Goal: Transaction & Acquisition: Purchase product/service

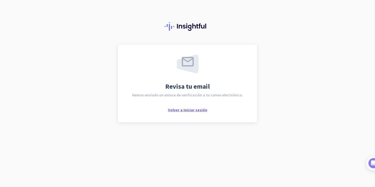
click at [177, 110] on span "Volver a iniciar sesión" at bounding box center [187, 109] width 39 height 5
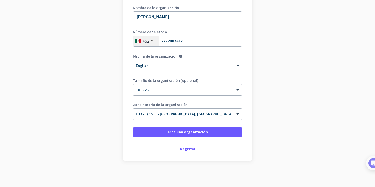
scroll to position [79, 0]
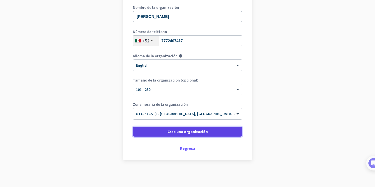
click at [178, 133] on span "Crea una organización" at bounding box center [188, 131] width 40 height 5
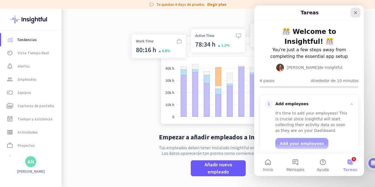
click at [357, 13] on icon "Cerrar" at bounding box center [356, 12] width 4 height 4
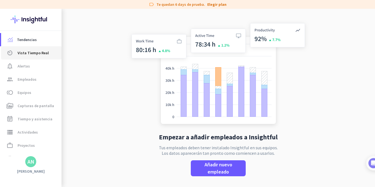
click at [43, 52] on span "Vista Tiempo Real" at bounding box center [33, 52] width 31 height 7
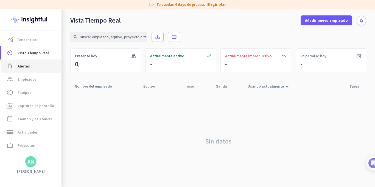
click at [38, 65] on span "notification_important Alertas" at bounding box center [31, 66] width 52 height 7
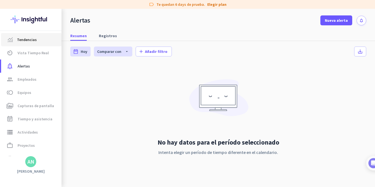
click at [41, 37] on span "Tendencias" at bounding box center [31, 39] width 52 height 7
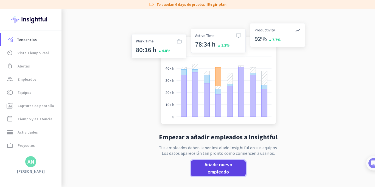
click at [214, 166] on span "Añadir nuevo empleado" at bounding box center [218, 168] width 46 height 14
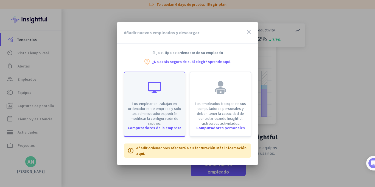
click at [168, 106] on p "Los empleados trabajan en ordenadores de empresa y sólo los administradores pod…" at bounding box center [155, 113] width 54 height 25
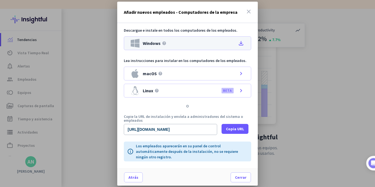
click at [241, 45] on icon "file_download" at bounding box center [241, 43] width 7 height 7
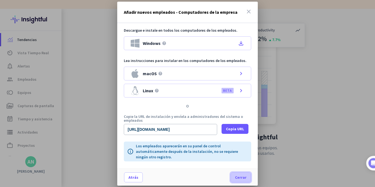
click at [241, 174] on span "Cerrar" at bounding box center [241, 176] width 12 height 5
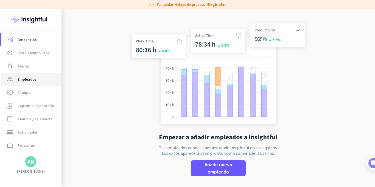
click at [39, 82] on span "group Empleados" at bounding box center [31, 79] width 52 height 7
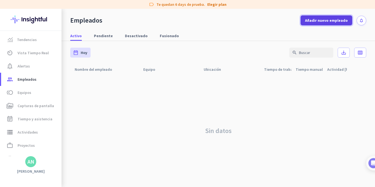
click at [323, 18] on span "Añadir nuevo empleado" at bounding box center [326, 20] width 43 height 5
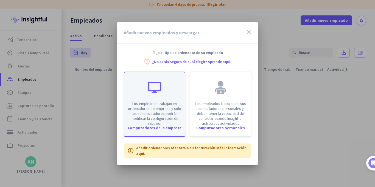
click at [150, 102] on p "Los empleados trabajan en ordenadores de empresa y sólo los administradores pod…" at bounding box center [155, 113] width 54 height 25
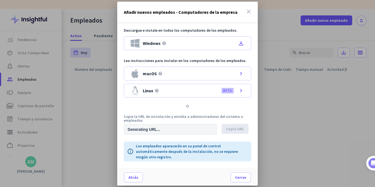
type input "https://app.insightful.io/#/installation/company?token=eyJhbGciOiJIUzI1NiIsInR5…"
click at [248, 12] on icon "close" at bounding box center [249, 11] width 7 height 7
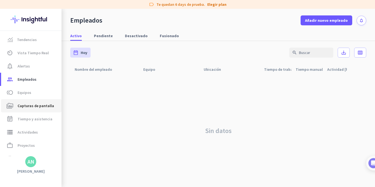
click at [33, 105] on span "Capturas de pantalla" at bounding box center [36, 105] width 37 height 7
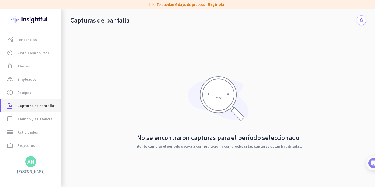
scroll to position [19, 0]
click at [35, 145] on span "work_outline Proyectos" at bounding box center [31, 145] width 52 height 7
click at [37, 137] on link "storage Actividades" at bounding box center [31, 131] width 60 height 13
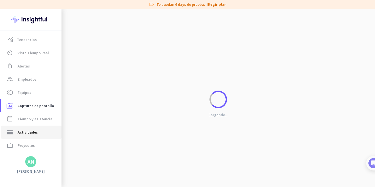
type input "Wed, Sep 3"
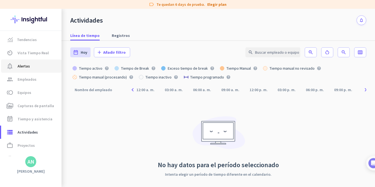
click at [44, 65] on span "notification_important Alertas" at bounding box center [31, 66] width 52 height 7
type input "Wed, Sep 3 - Wed, Sep 3"
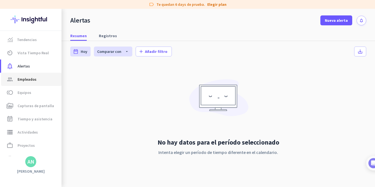
click at [43, 75] on link "group Empleados" at bounding box center [31, 79] width 60 height 13
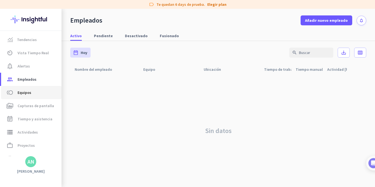
click at [40, 90] on span "toll Equipos" at bounding box center [31, 92] width 52 height 7
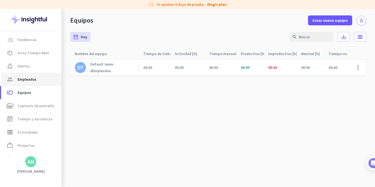
click at [37, 79] on span "group Empleados" at bounding box center [31, 79] width 52 height 7
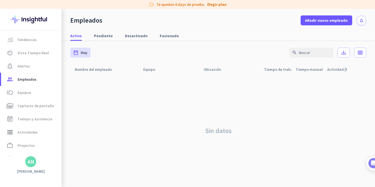
click at [361, 67] on div at bounding box center [356, 69] width 19 height 10
click at [33, 53] on span "Vista Tiempo Real" at bounding box center [33, 52] width 31 height 7
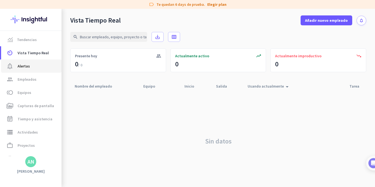
click at [30, 61] on link "notification_important Alertas" at bounding box center [31, 65] width 60 height 13
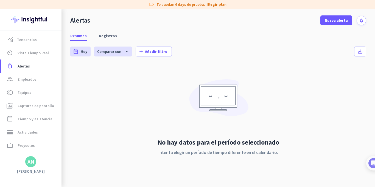
click at [34, 166] on app-letter-avatar "AN" at bounding box center [30, 161] width 11 height 11
click at [69, 121] on span "Ajustes personales" at bounding box center [60, 121] width 35 height 5
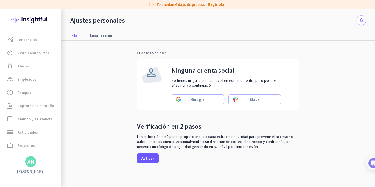
scroll to position [163, 0]
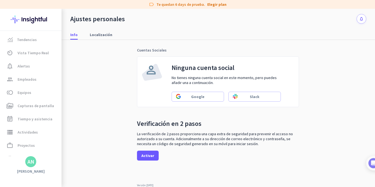
click at [29, 161] on div "AN" at bounding box center [30, 161] width 7 height 5
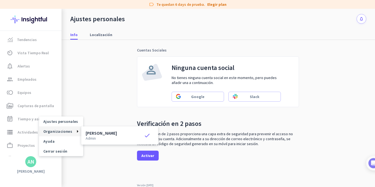
click at [70, 129] on span "Organizaciones" at bounding box center [57, 131] width 29 height 5
click at [21, 147] on div at bounding box center [187, 93] width 375 height 187
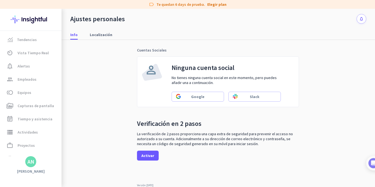
click at [357, 22] on button "notifications" at bounding box center [362, 19] width 10 height 10
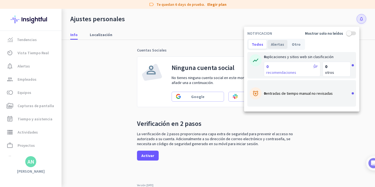
click at [276, 46] on div "Alertas" at bounding box center [278, 44] width 20 height 9
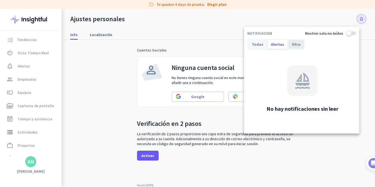
click at [290, 45] on div "Otro" at bounding box center [296, 44] width 15 height 9
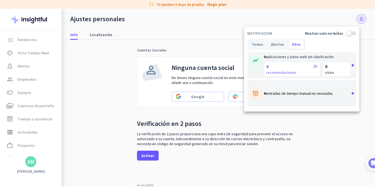
click at [214, 29] on div at bounding box center [187, 93] width 375 height 187
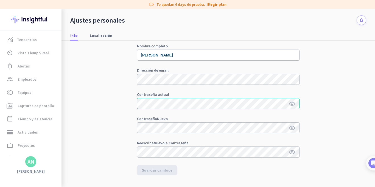
scroll to position [0, 0]
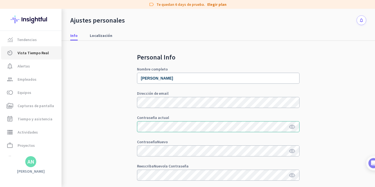
click at [44, 47] on link "av_timer Vista Tiempo Real" at bounding box center [31, 52] width 60 height 13
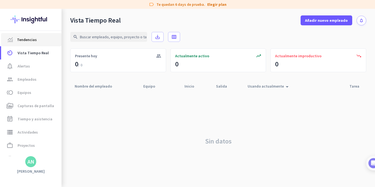
click at [37, 36] on span "Tendencias" at bounding box center [31, 39] width 52 height 7
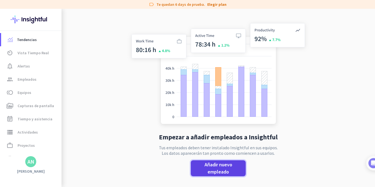
click at [198, 163] on span "Añadir nuevo empleado" at bounding box center [218, 168] width 46 height 14
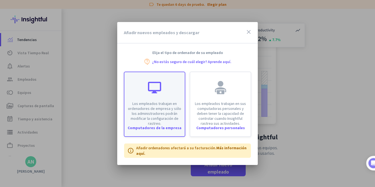
click at [174, 116] on p "Los empleados trabajan en ordenadores de empresa y sólo los administradores pod…" at bounding box center [155, 113] width 54 height 25
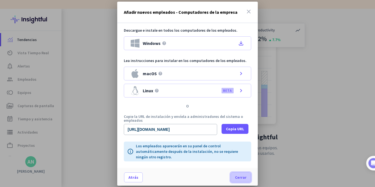
click at [244, 172] on span at bounding box center [241, 176] width 20 height 13
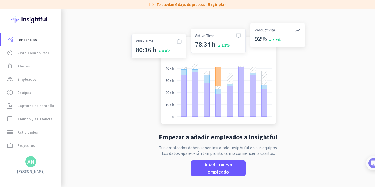
click at [214, 3] on link "Elegir plan" at bounding box center [216, 4] width 19 height 5
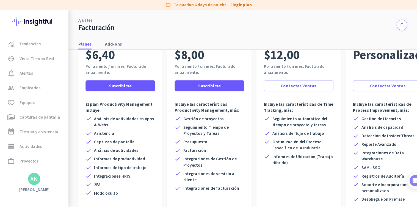
scroll to position [50, 0]
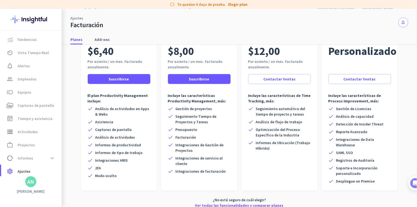
drag, startPoint x: 342, startPoint y: 1, endPoint x: 266, endPoint y: 35, distance: 83.7
click at [266, 35] on div "Planes Add-ons" at bounding box center [239, 40] width 355 height 10
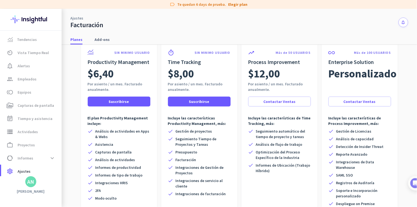
scroll to position [28, 0]
click at [121, 76] on div "$6,40" at bounding box center [119, 73] width 63 height 15
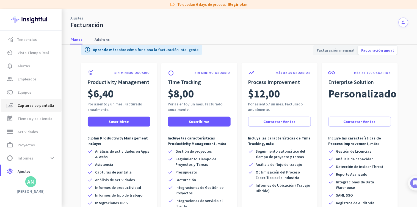
scroll to position [0, 0]
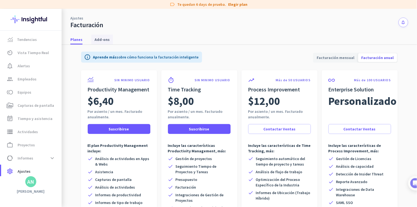
click at [104, 35] on span "Add-ons" at bounding box center [102, 40] width 15 height 10
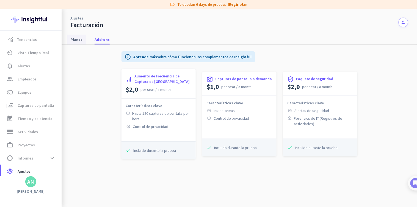
click at [80, 40] on span "Planes" at bounding box center [76, 39] width 12 height 5
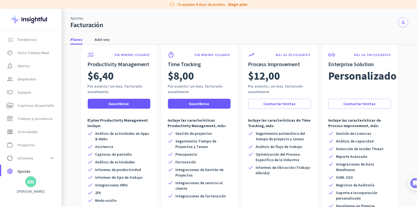
scroll to position [25, 0]
click at [269, 75] on span "$12,00" at bounding box center [264, 75] width 32 height 15
click at [182, 70] on span "$8,00" at bounding box center [181, 75] width 26 height 15
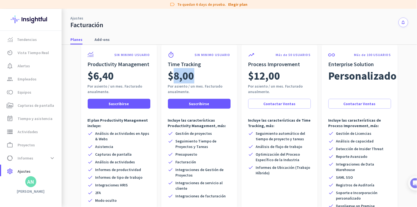
click at [182, 70] on span "$8,00" at bounding box center [181, 75] width 26 height 15
click at [148, 66] on div "SIN MINIMO USUARIO Productivity Management $6,40 Por asiento / un mes. Facturad…" at bounding box center [119, 130] width 76 height 170
click at [40, 86] on link "toll Equipos" at bounding box center [31, 92] width 60 height 13
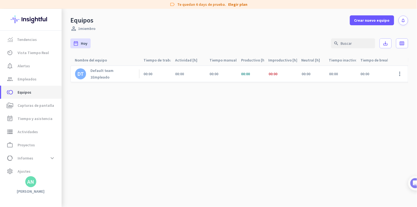
click at [37, 89] on span "toll Equipos" at bounding box center [31, 92] width 52 height 7
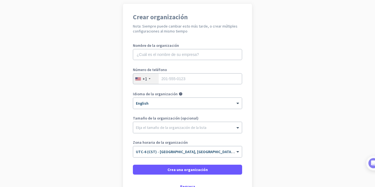
scroll to position [41, 0]
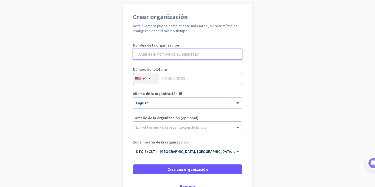
click at [160, 53] on input "text" at bounding box center [187, 54] width 109 height 11
type input "[PERSON_NAME]"
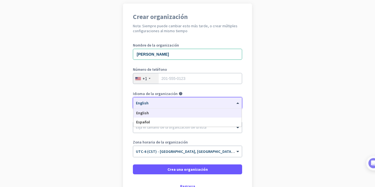
click at [155, 102] on div at bounding box center [187, 101] width 109 height 5
click at [155, 122] on div "Español" at bounding box center [188, 121] width 108 height 9
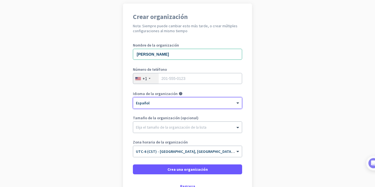
scroll to position [50, 0]
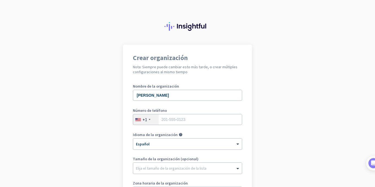
scroll to position [46, 0]
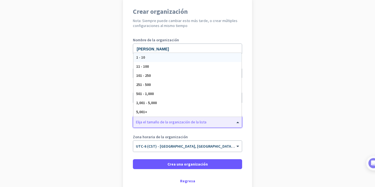
click at [182, 126] on div "Elija el tamaño de la organización de la lista" at bounding box center [187, 121] width 109 height 11
click at [172, 75] on div "101 - 250" at bounding box center [188, 75] width 108 height 9
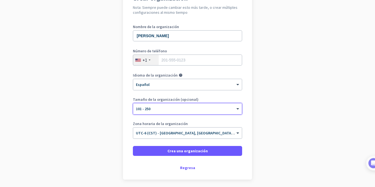
scroll to position [60, 0]
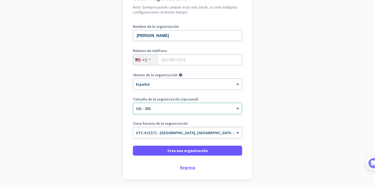
click at [182, 165] on div "Regresa" at bounding box center [187, 167] width 109 height 4
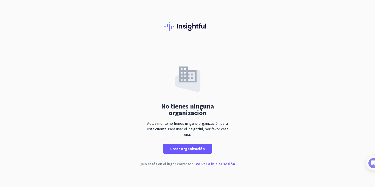
click at [215, 163] on p "Volver a iniciar sesión" at bounding box center [215, 164] width 39 height 4
